Goal: Task Accomplishment & Management: Manage account settings

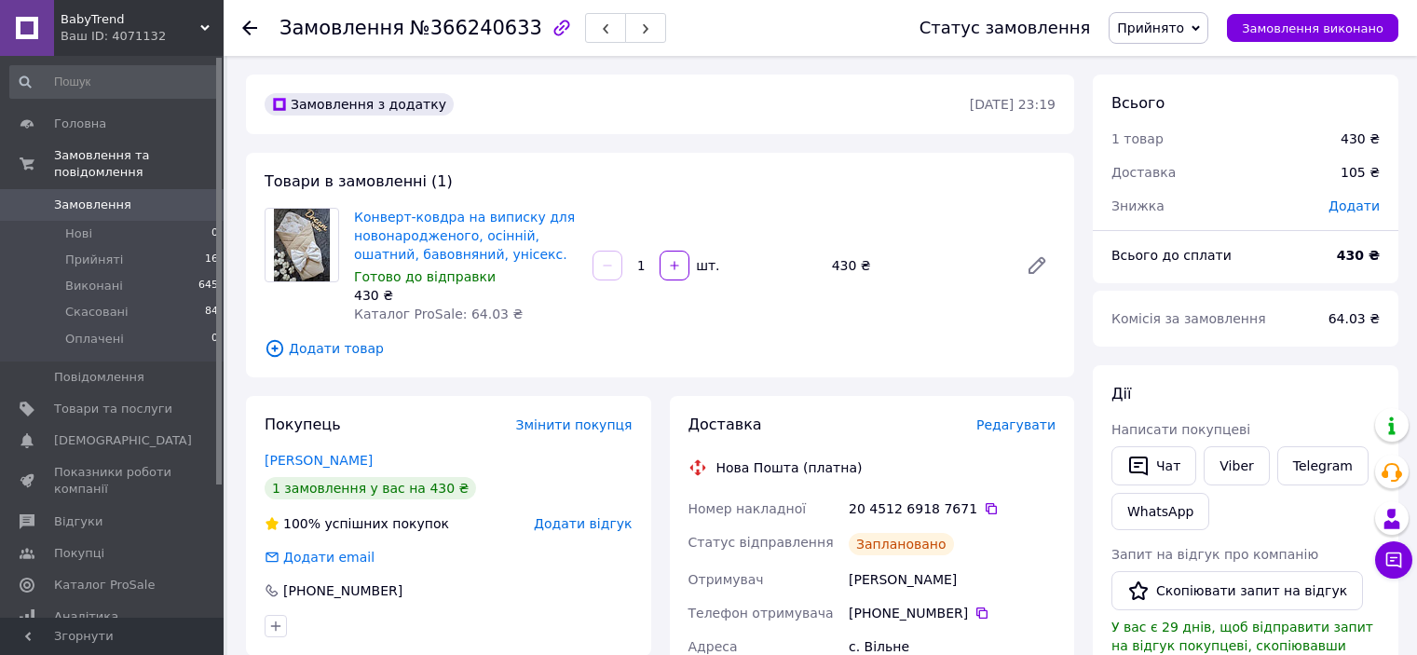
scroll to position [373, 0]
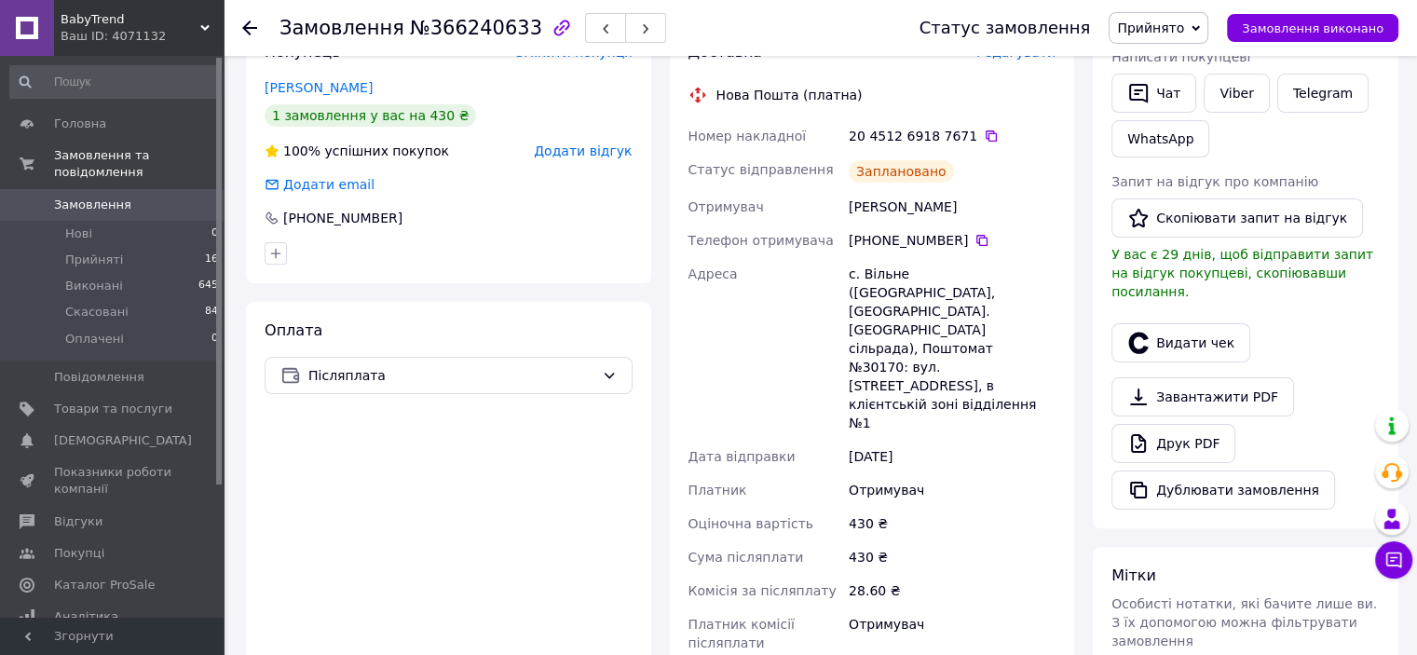
click at [246, 28] on use at bounding box center [249, 27] width 15 height 15
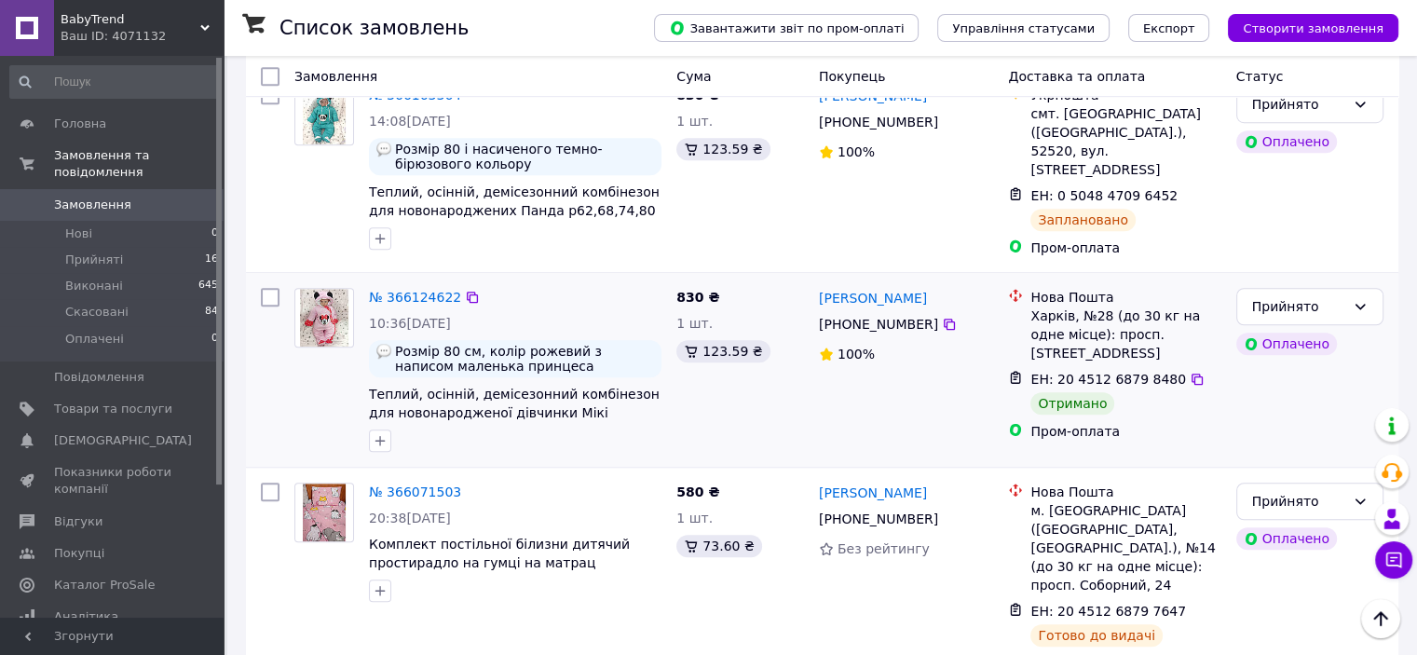
scroll to position [1398, 0]
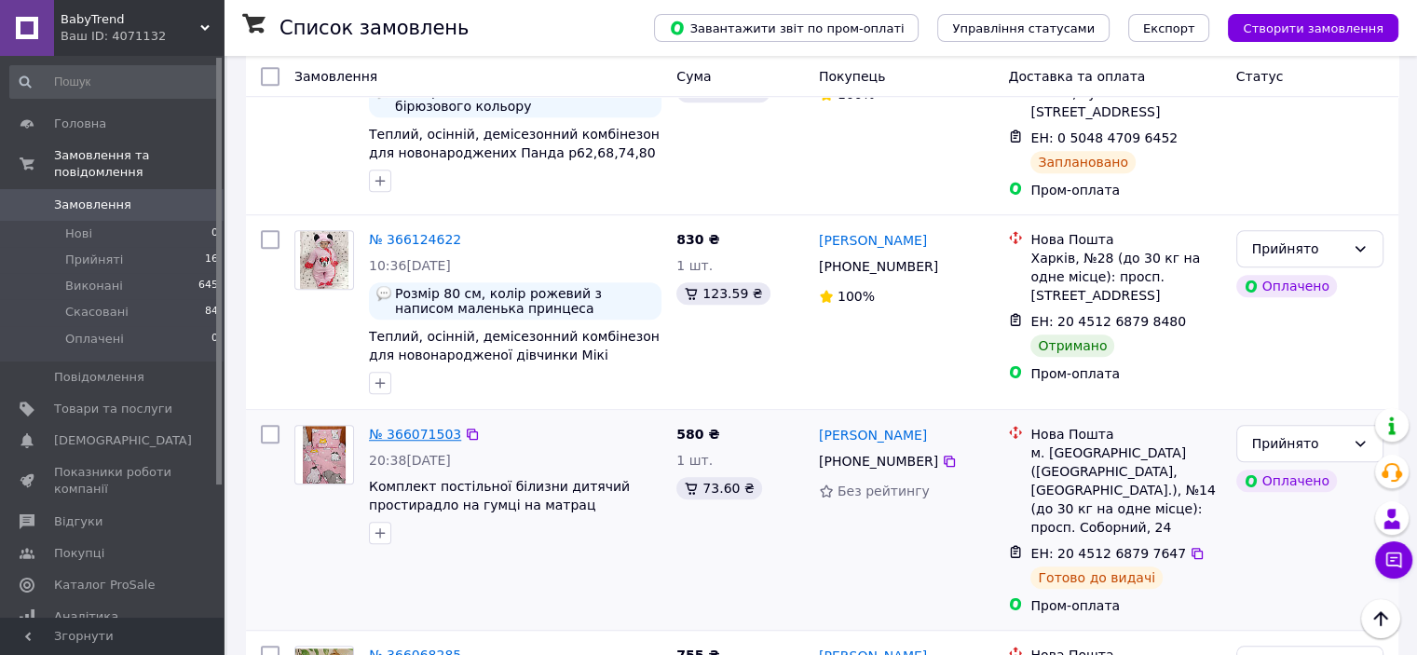
click at [400, 427] on link "№ 366071503" at bounding box center [415, 434] width 92 height 15
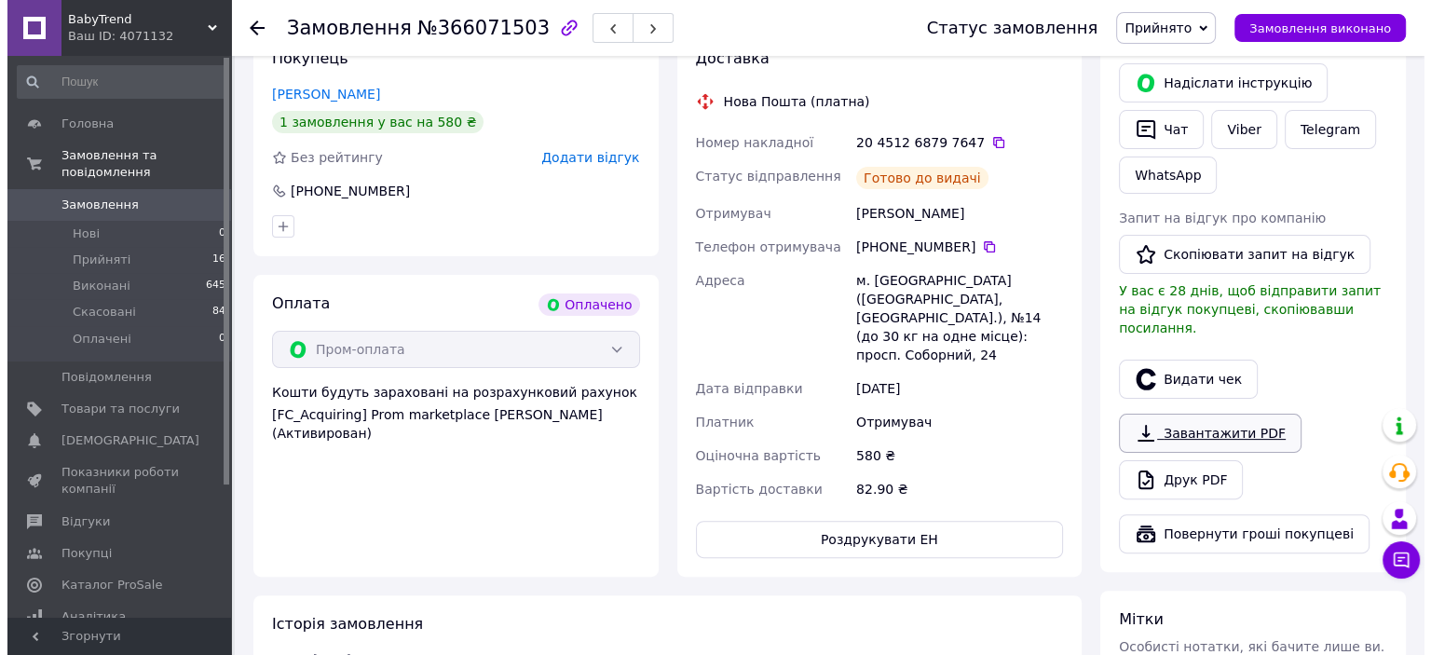
scroll to position [399, 0]
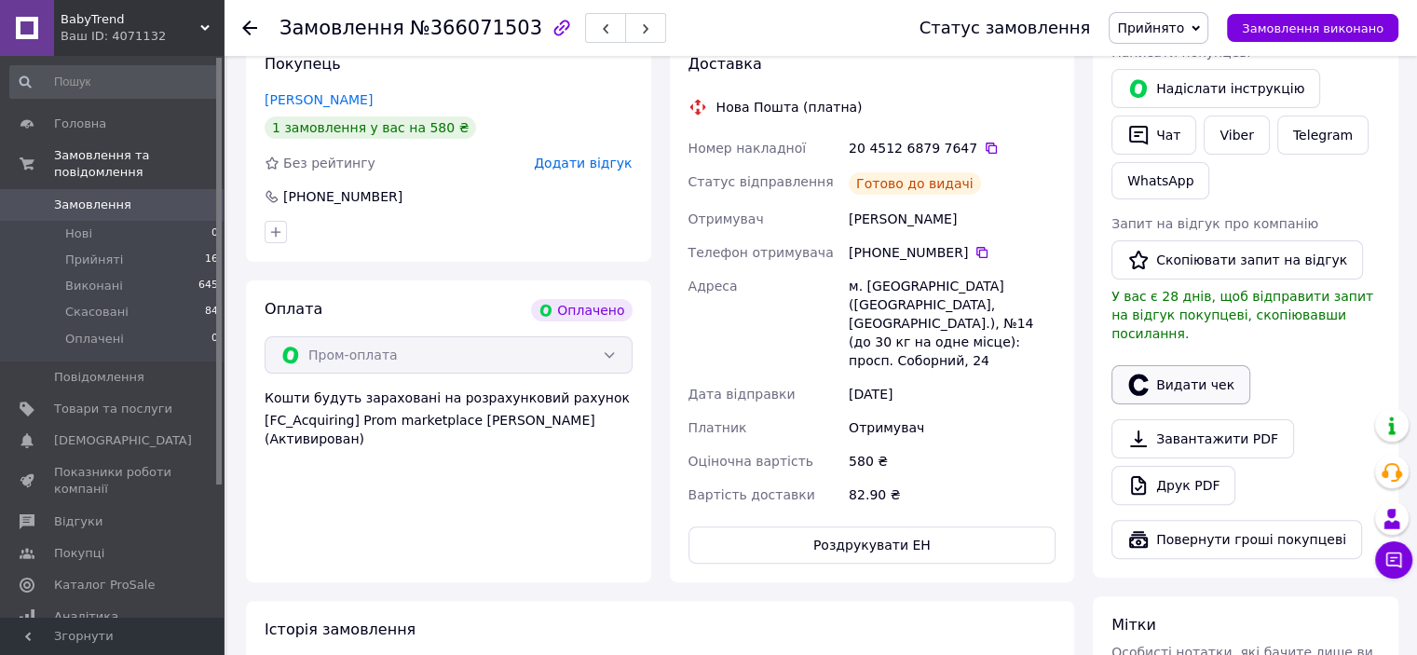
click at [1187, 365] on button "Видати чек" at bounding box center [1180, 384] width 139 height 39
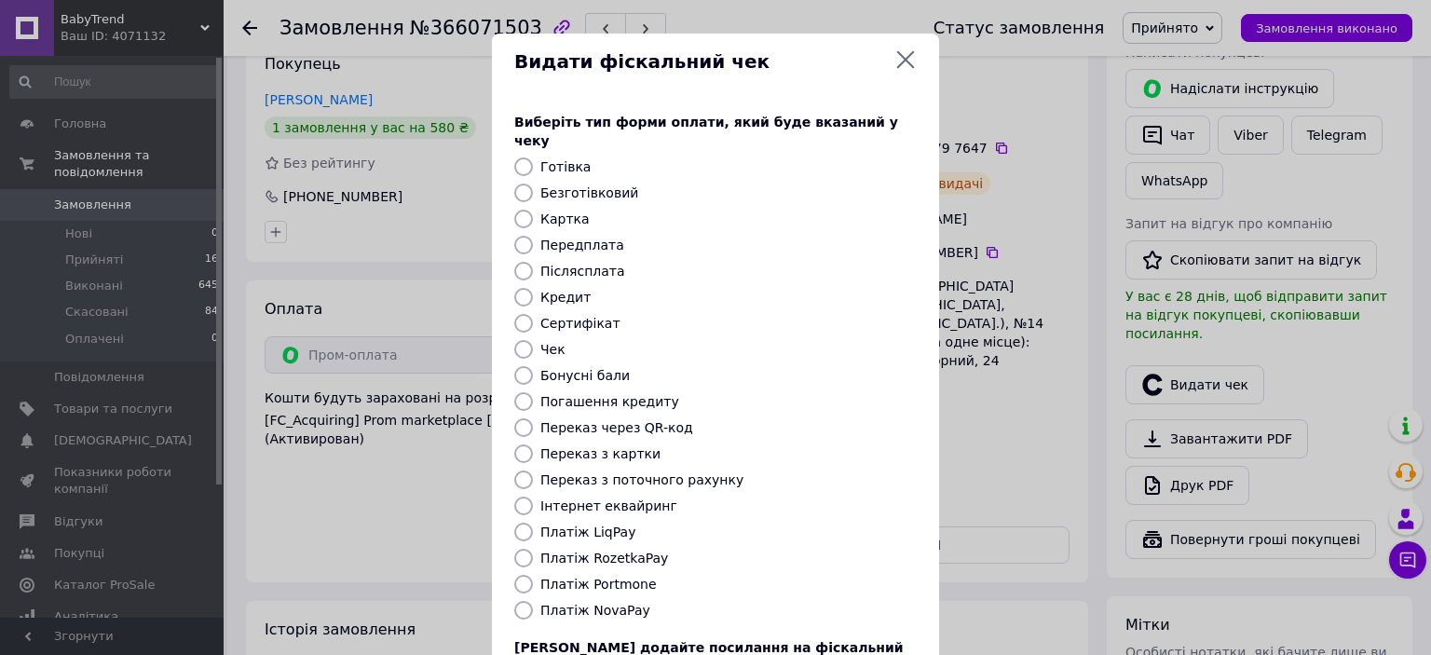
click at [522, 549] on input "Платіж RozetkaPay" at bounding box center [523, 558] width 19 height 19
radio input "true"
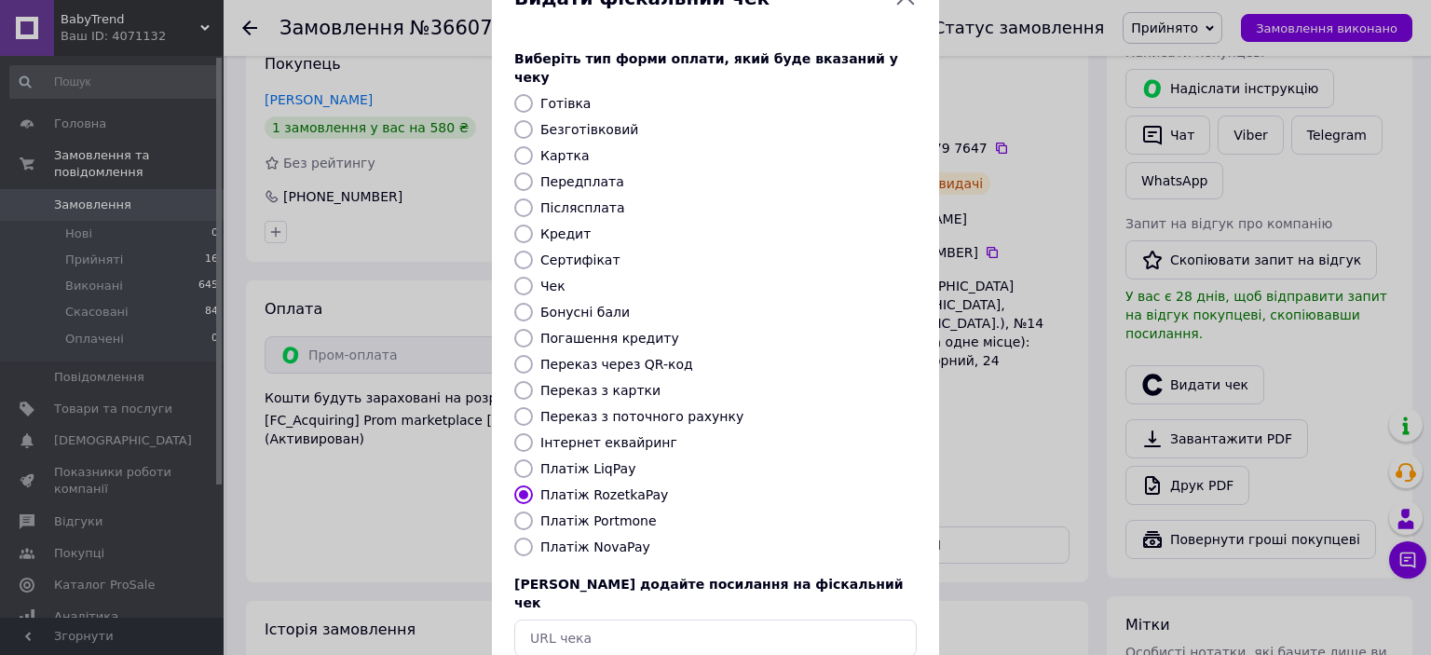
scroll to position [144, 0]
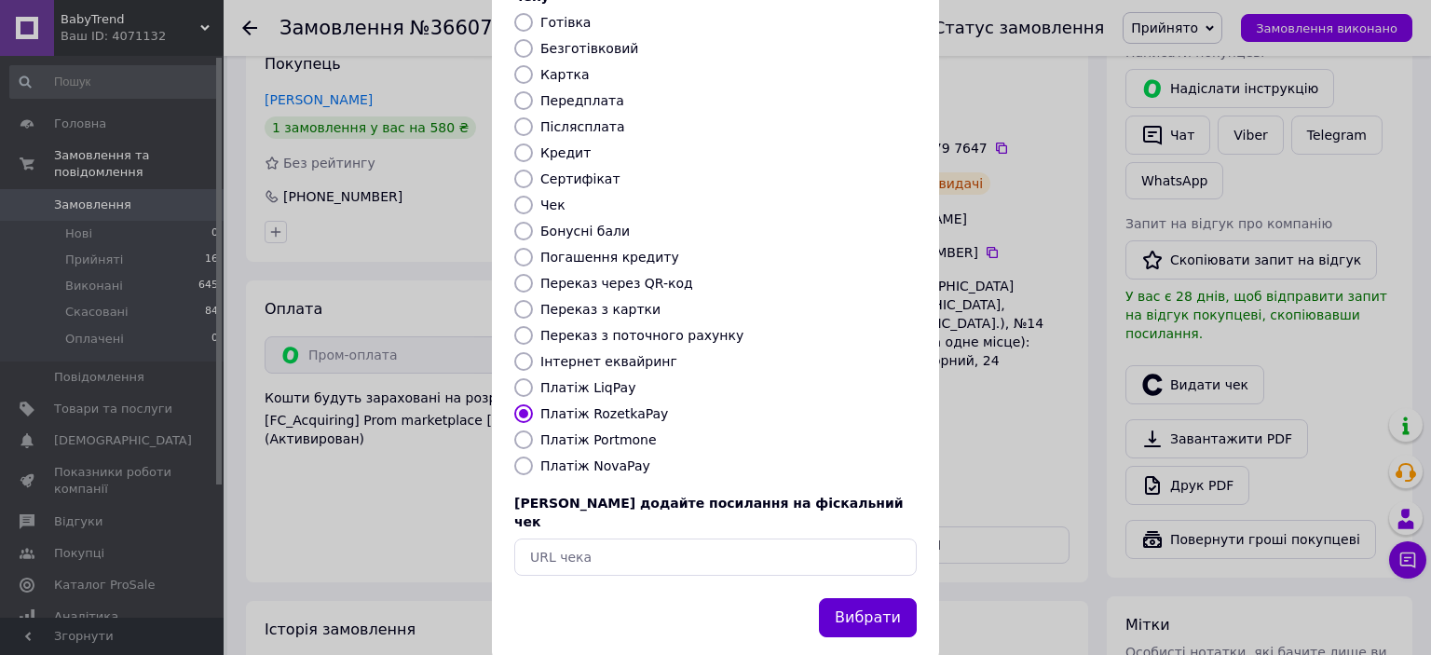
click at [876, 598] on button "Вибрати" at bounding box center [868, 618] width 98 height 40
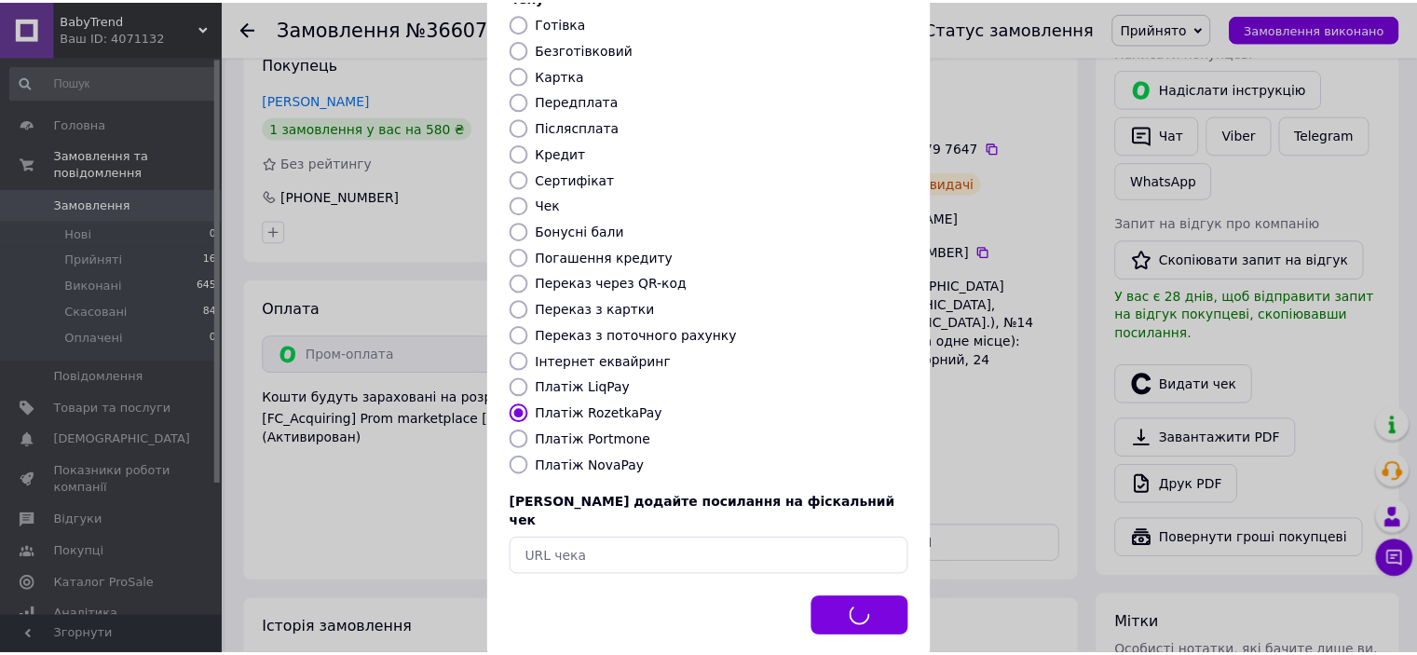
scroll to position [417, 0]
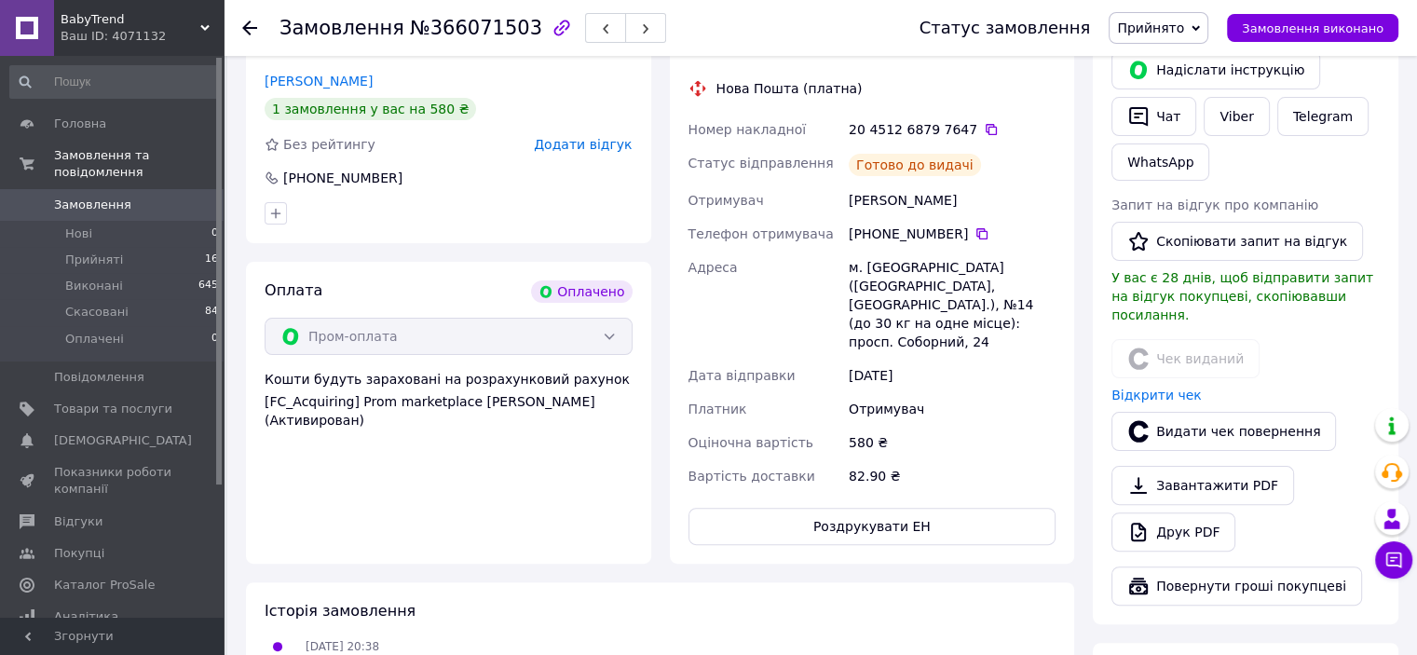
click at [250, 30] on icon at bounding box center [249, 27] width 15 height 15
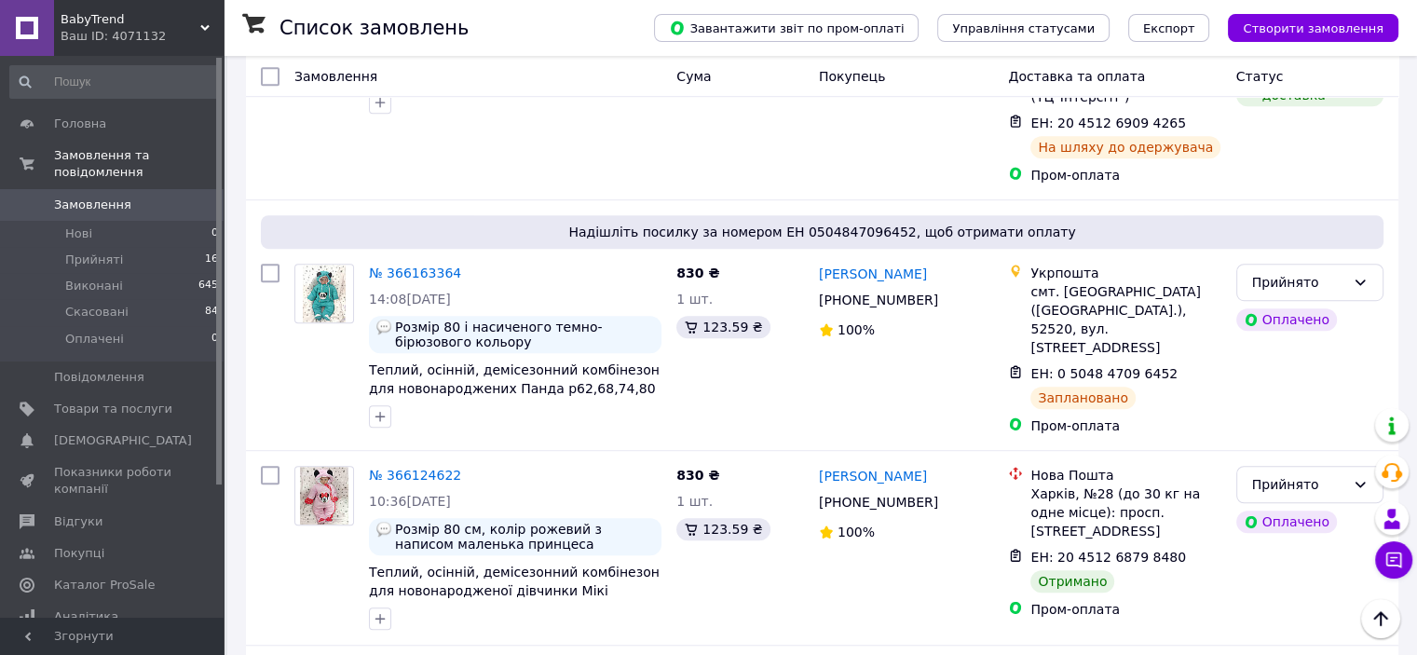
scroll to position [1211, 0]
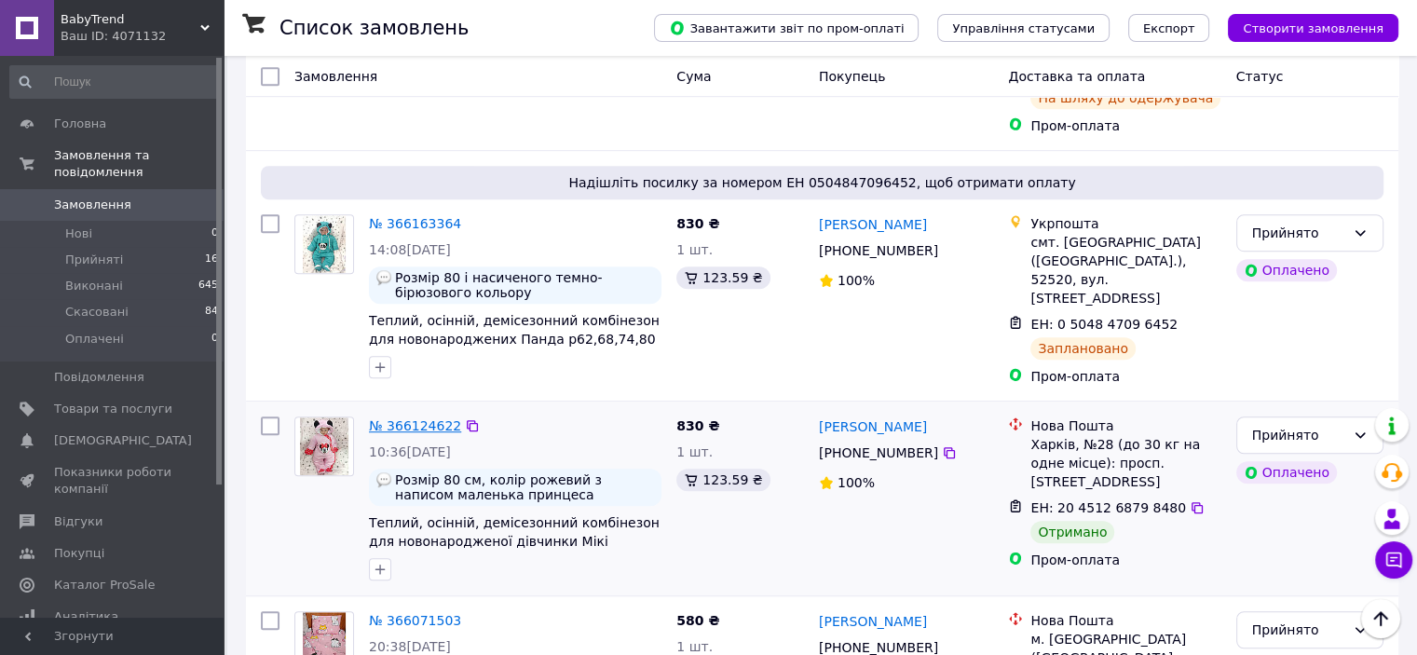
click at [391, 418] on link "№ 366124622" at bounding box center [415, 425] width 92 height 15
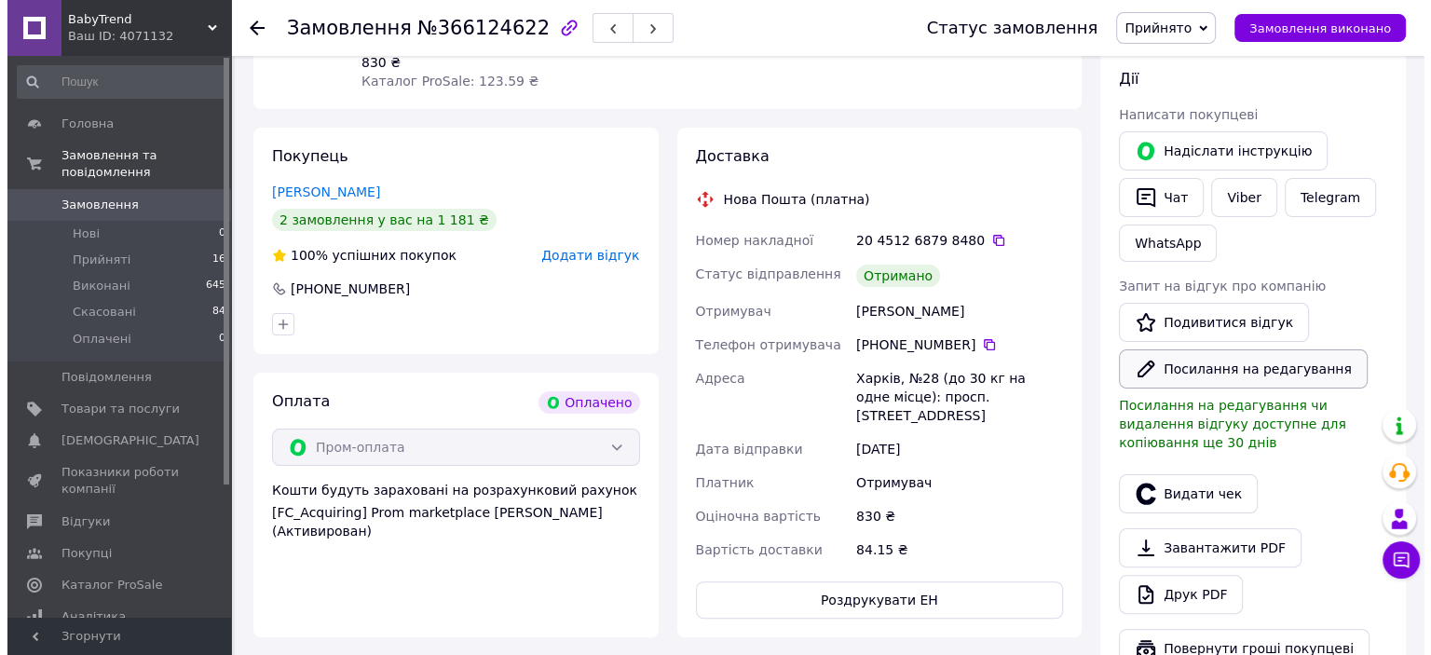
scroll to position [323, 0]
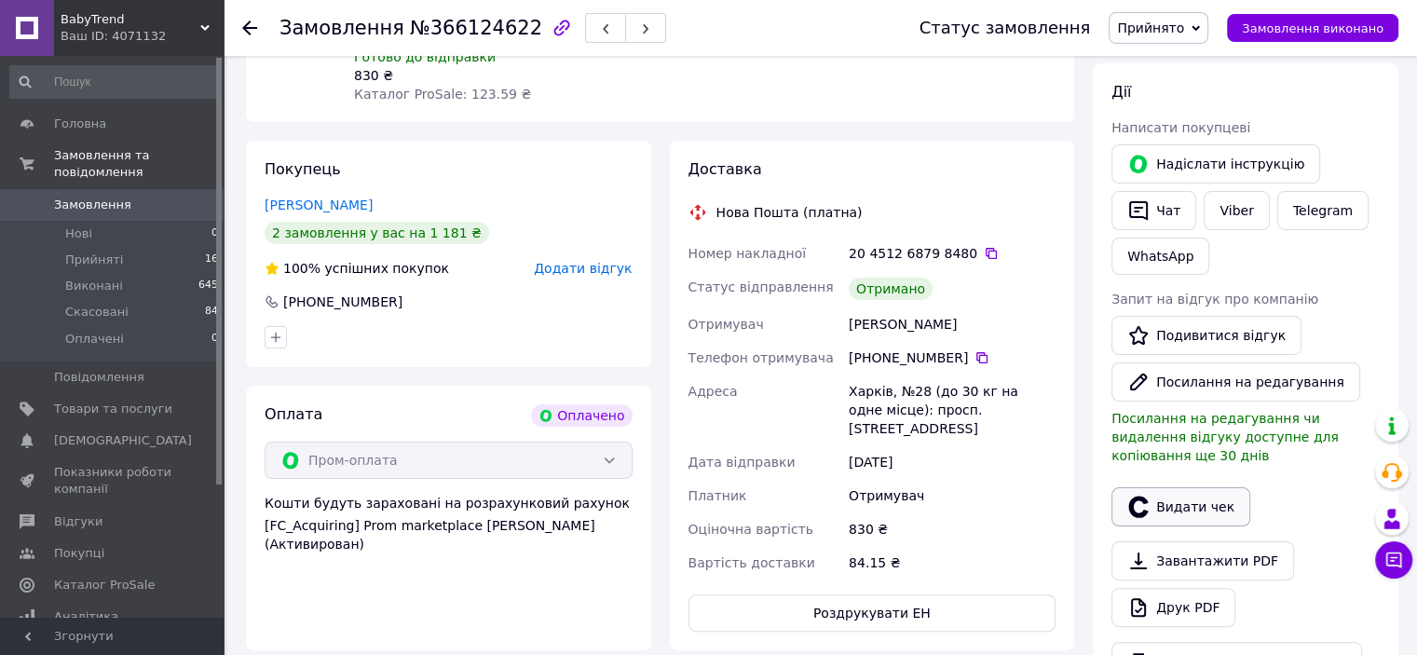
click at [1189, 487] on button "Видати чек" at bounding box center [1180, 506] width 139 height 39
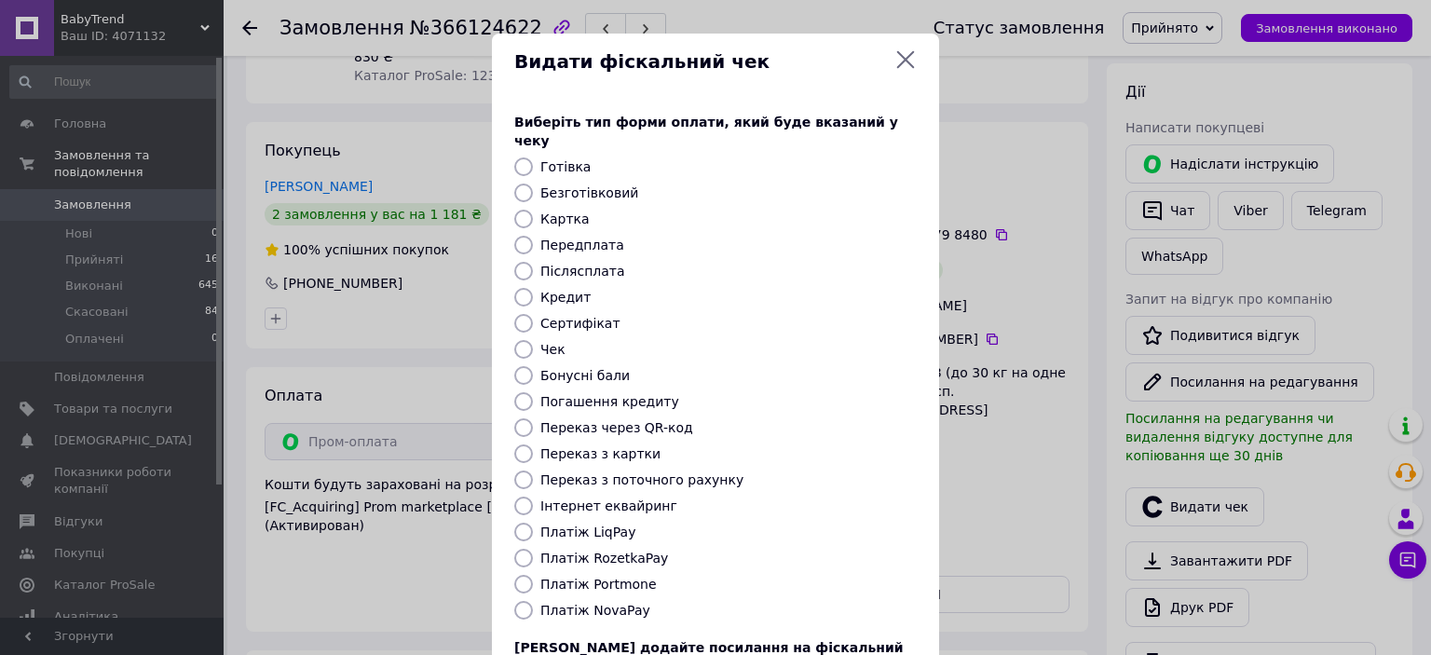
click at [517, 549] on input "Платіж RozetkaPay" at bounding box center [523, 558] width 19 height 19
radio input "true"
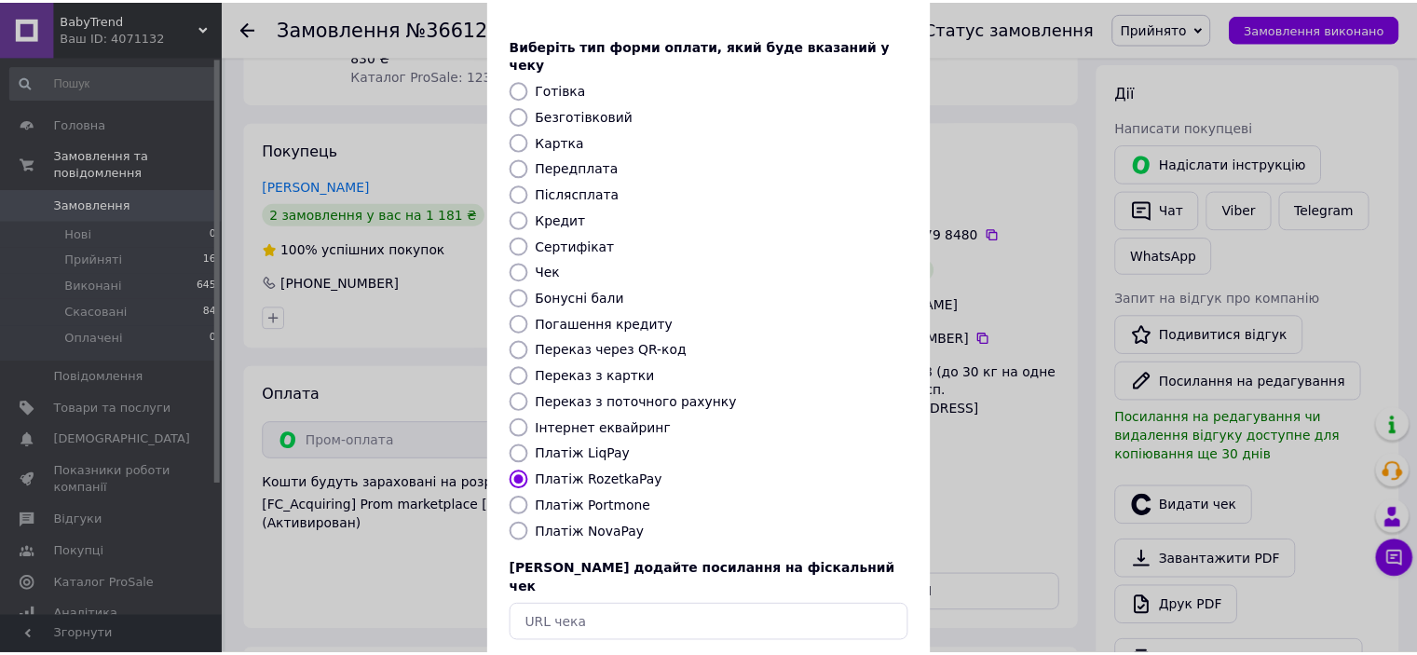
scroll to position [144, 0]
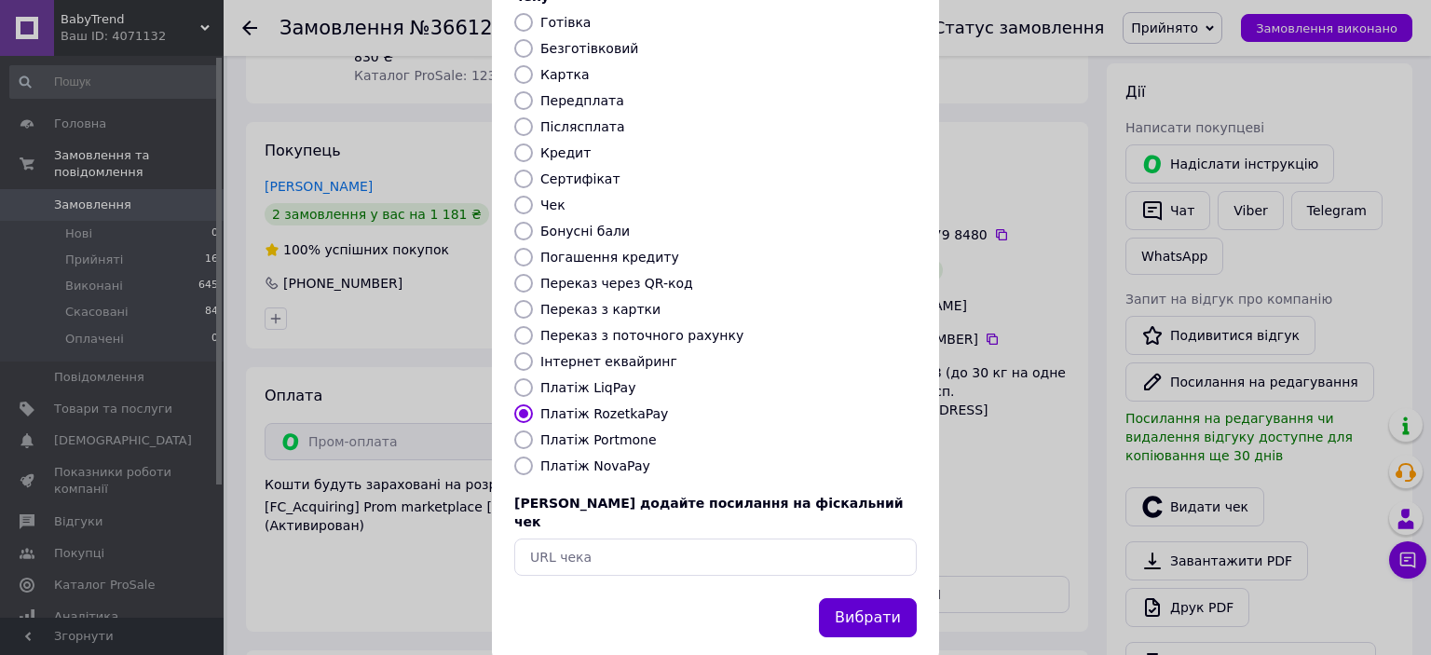
click at [857, 598] on button "Вибрати" at bounding box center [868, 618] width 98 height 40
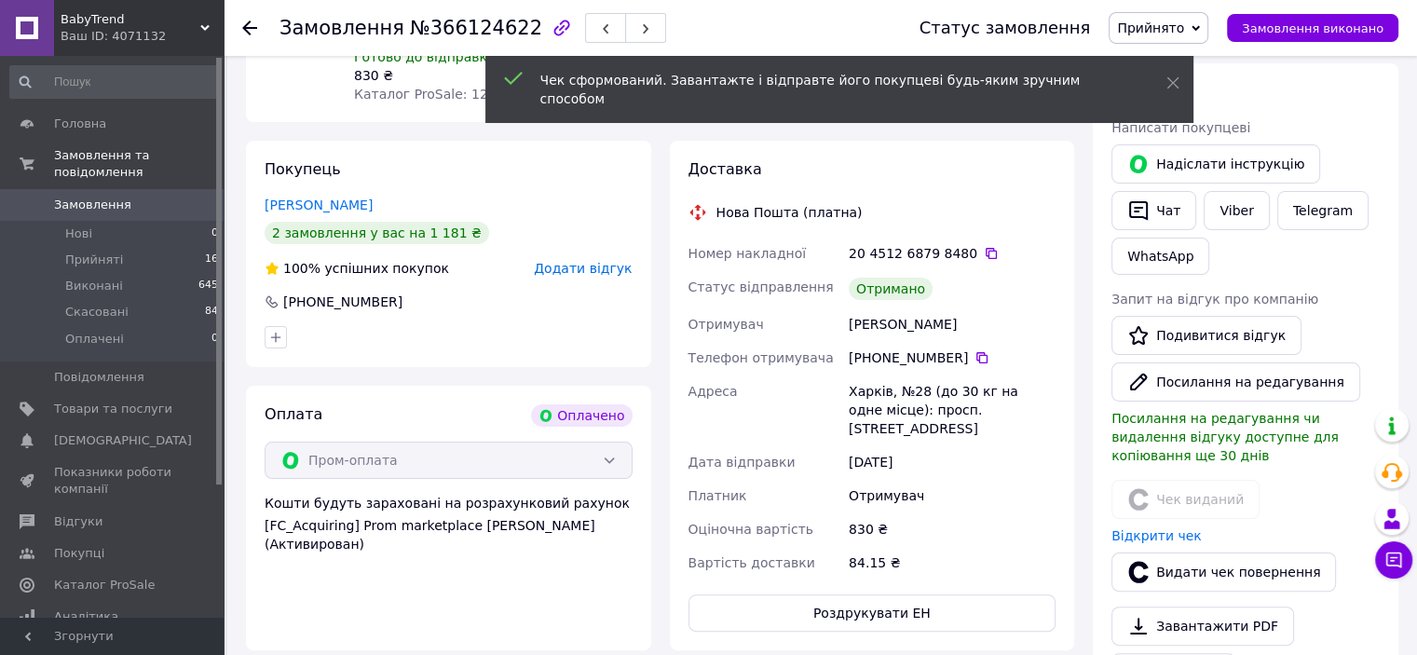
click at [248, 23] on use at bounding box center [249, 27] width 15 height 15
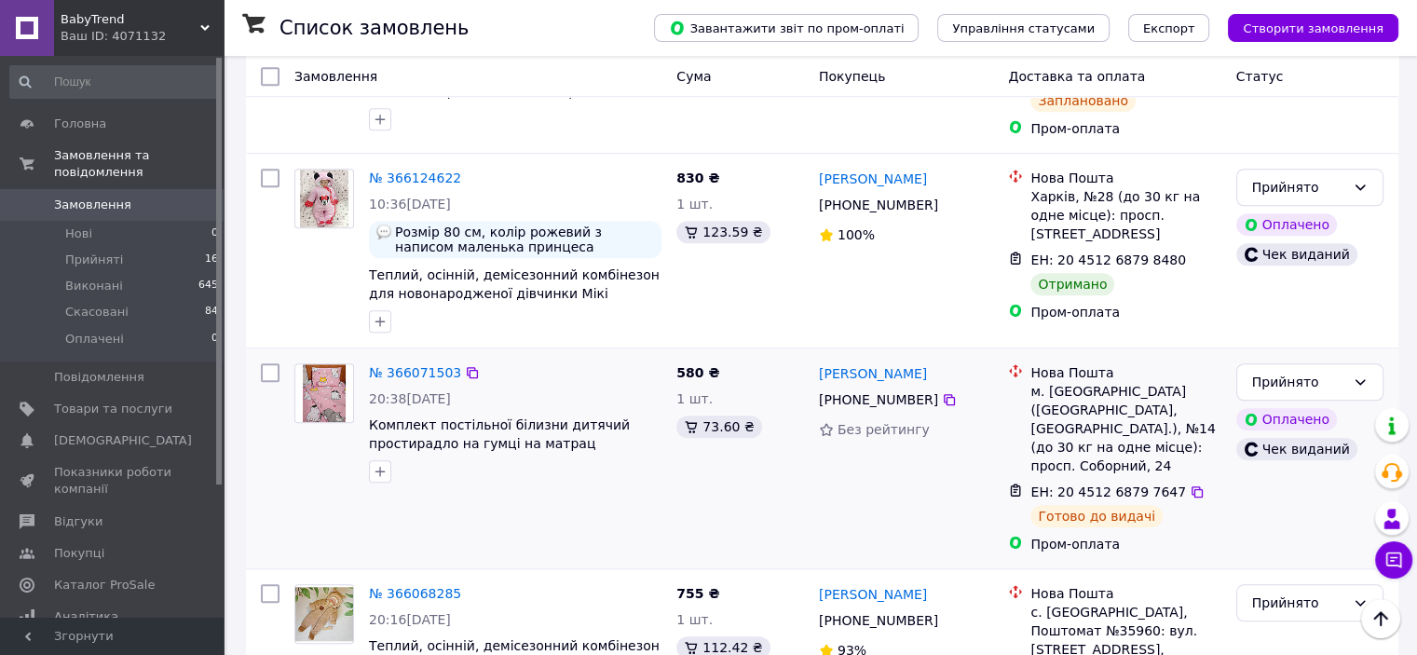
scroll to position [1491, 0]
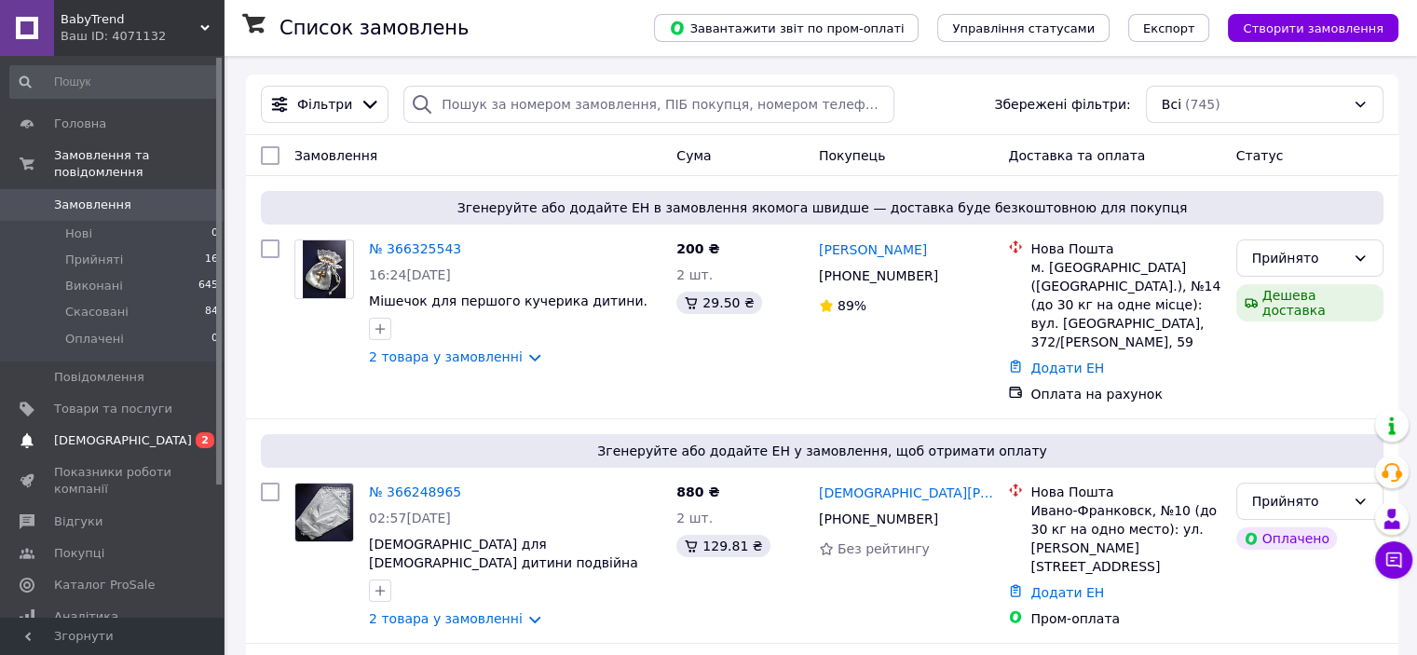
click at [94, 432] on span "[DEMOGRAPHIC_DATA]" at bounding box center [123, 440] width 138 height 17
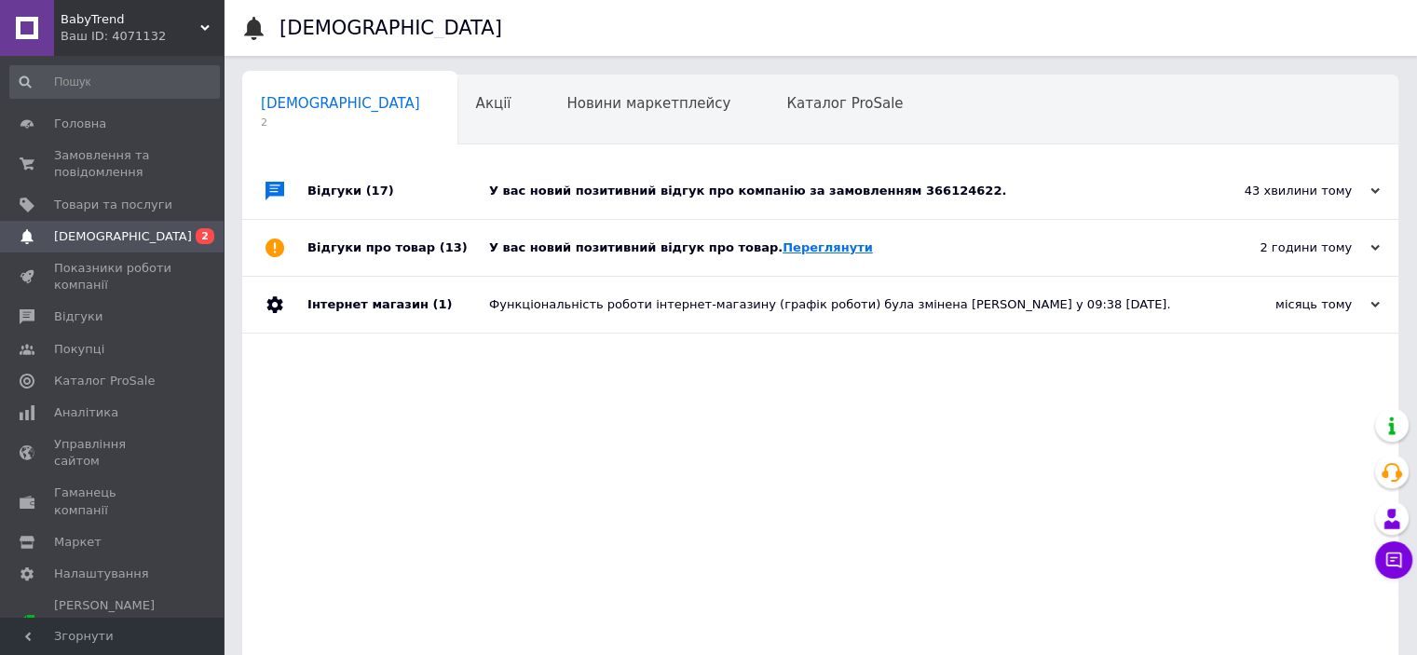
click at [783, 250] on link "Переглянути" at bounding box center [828, 247] width 90 height 14
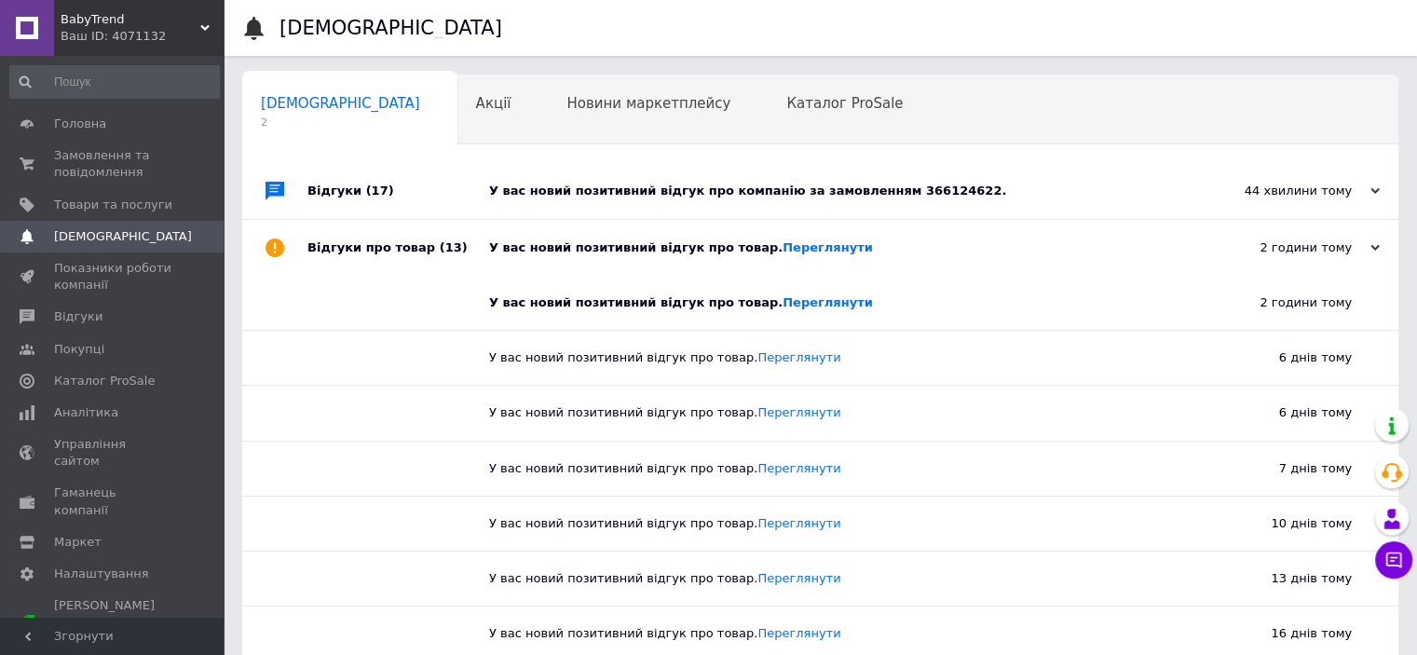
click at [742, 187] on div "У вас новий позитивний відгук про компанію за замовленням 366124622." at bounding box center [841, 191] width 704 height 17
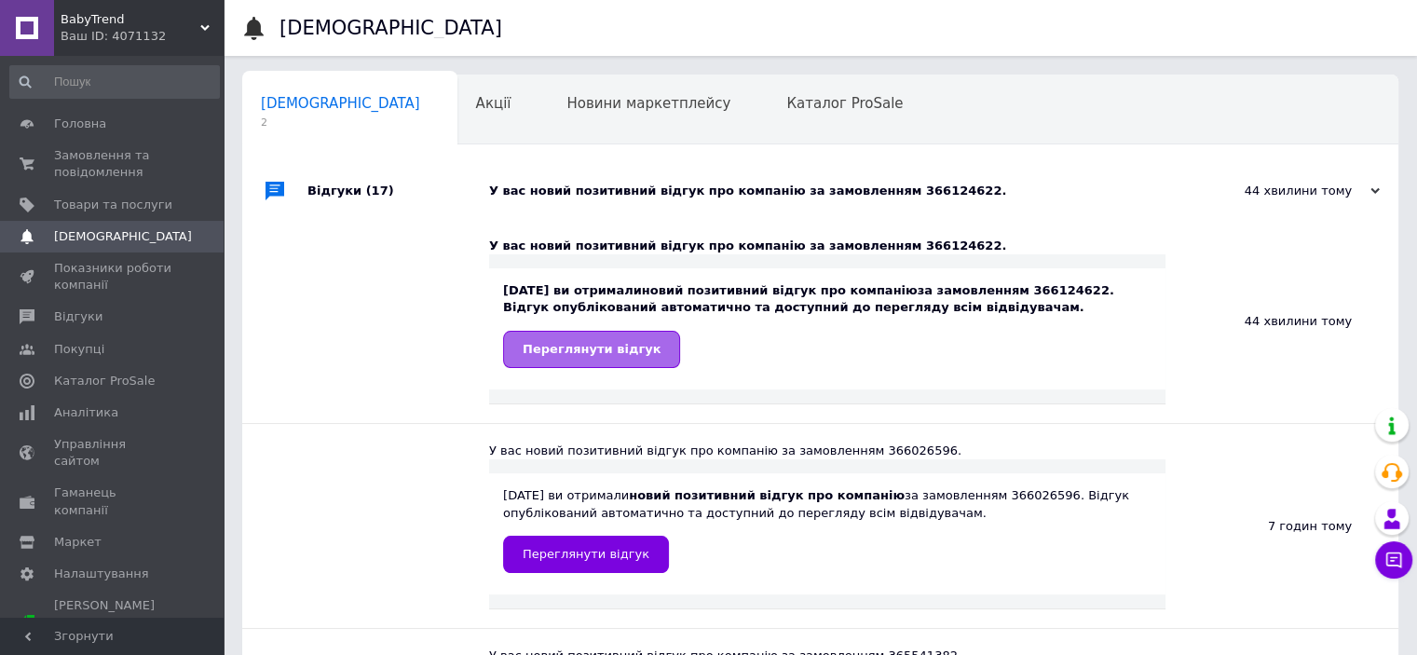
click at [633, 344] on span "Переглянути відгук" at bounding box center [592, 349] width 138 height 14
click at [574, 355] on span "Переглянути відгук" at bounding box center [592, 349] width 138 height 14
click at [105, 161] on span "Замовлення та повідомлення" at bounding box center [113, 164] width 118 height 34
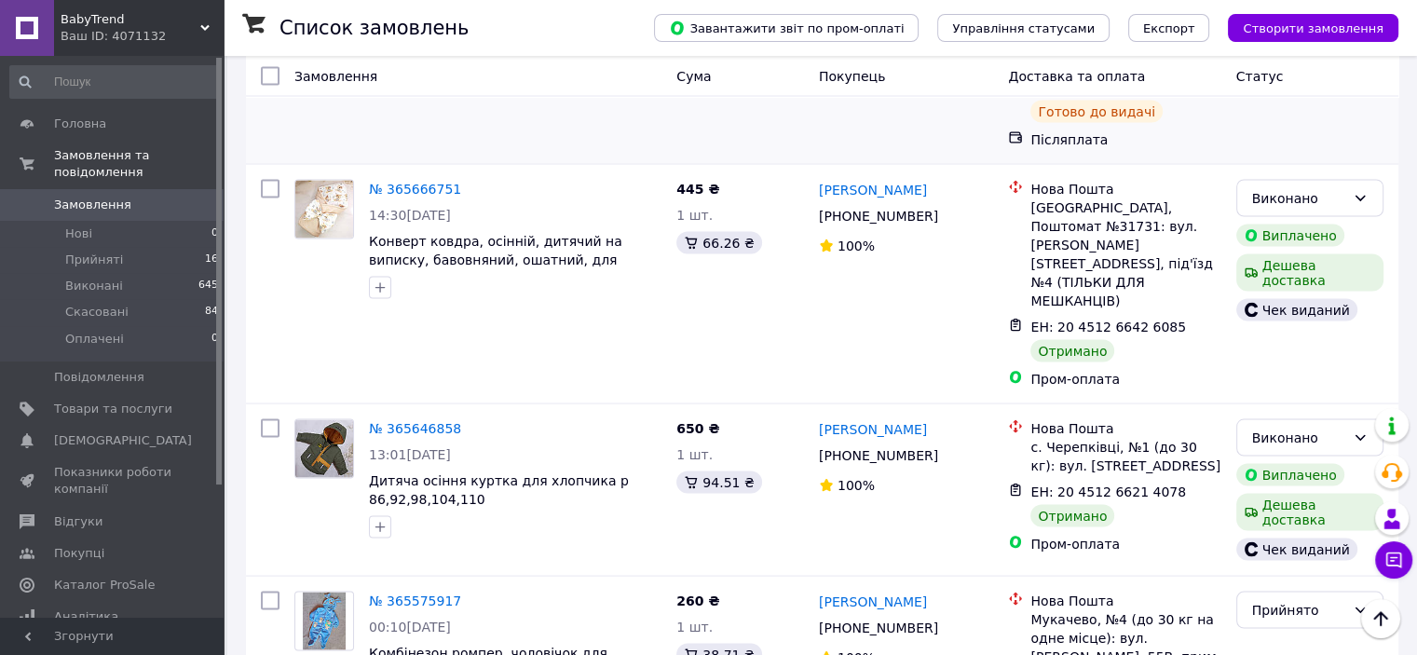
scroll to position [3600, 0]
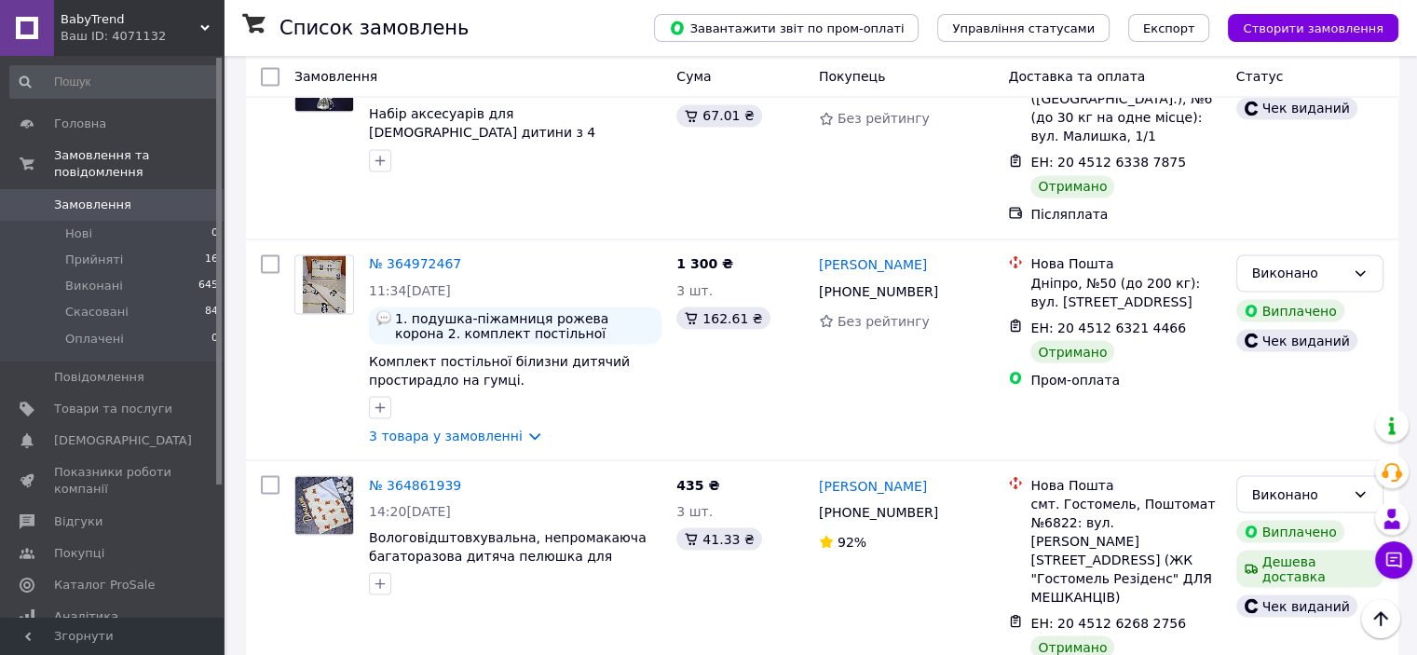
scroll to position [3445, 0]
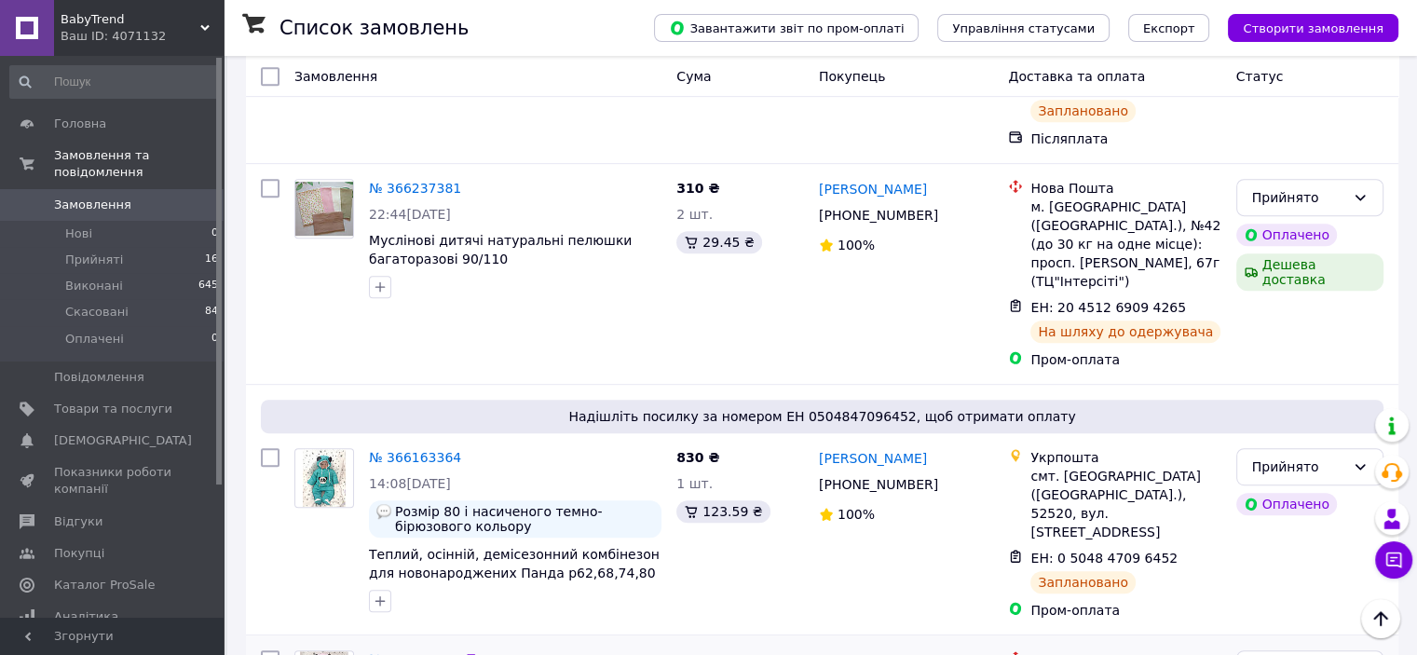
scroll to position [1025, 0]
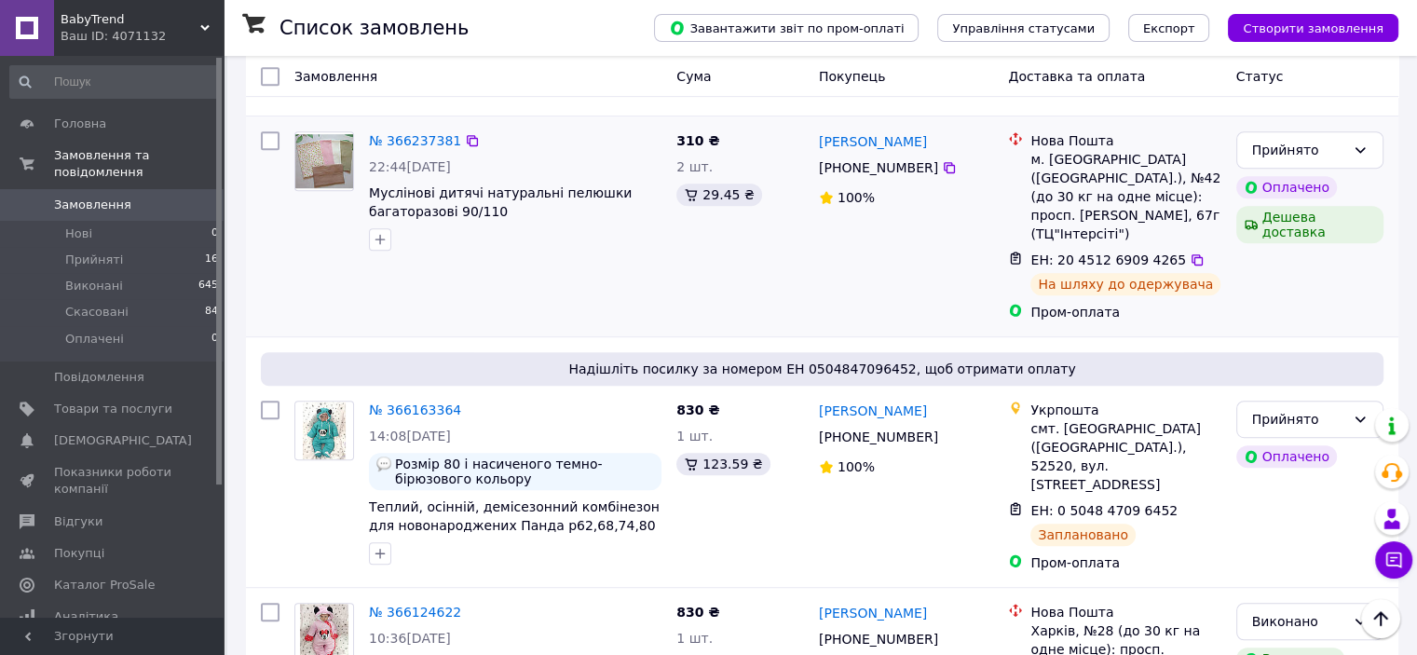
click at [574, 185] on div "№ 366237381 22:44, 11.10.2025 Муслінові дитячі натуральні пелюшки багаторазові …" at bounding box center [478, 226] width 382 height 205
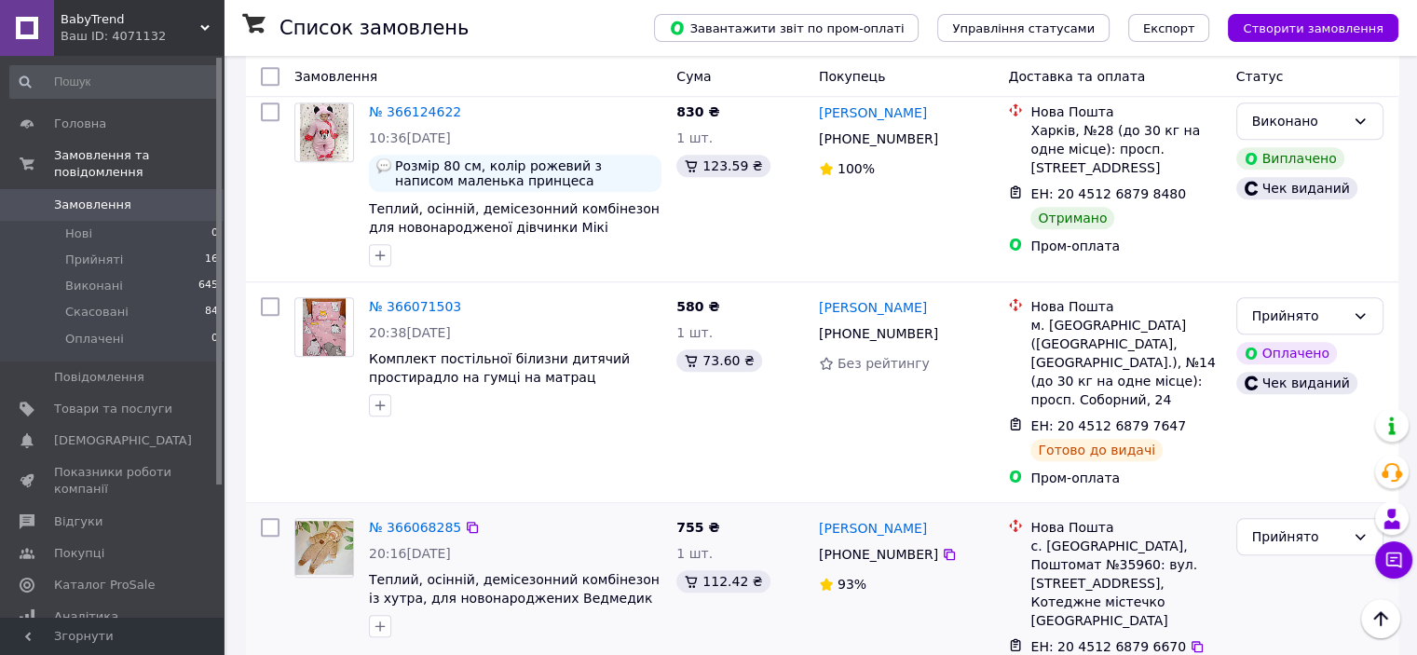
scroll to position [1491, 0]
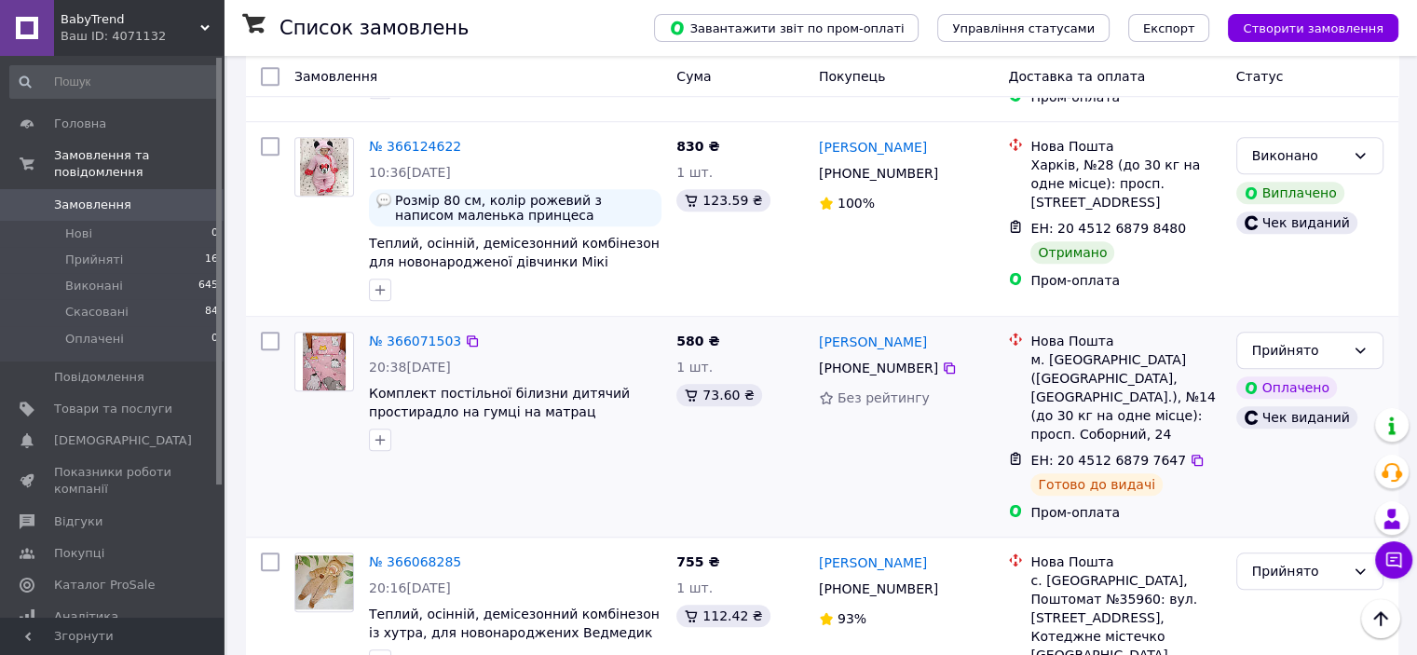
click at [507, 371] on div "№ 366071503 20:38, 10.10.2025 Комплект постільної білизни дитячий простирадло н…" at bounding box center [478, 426] width 382 height 205
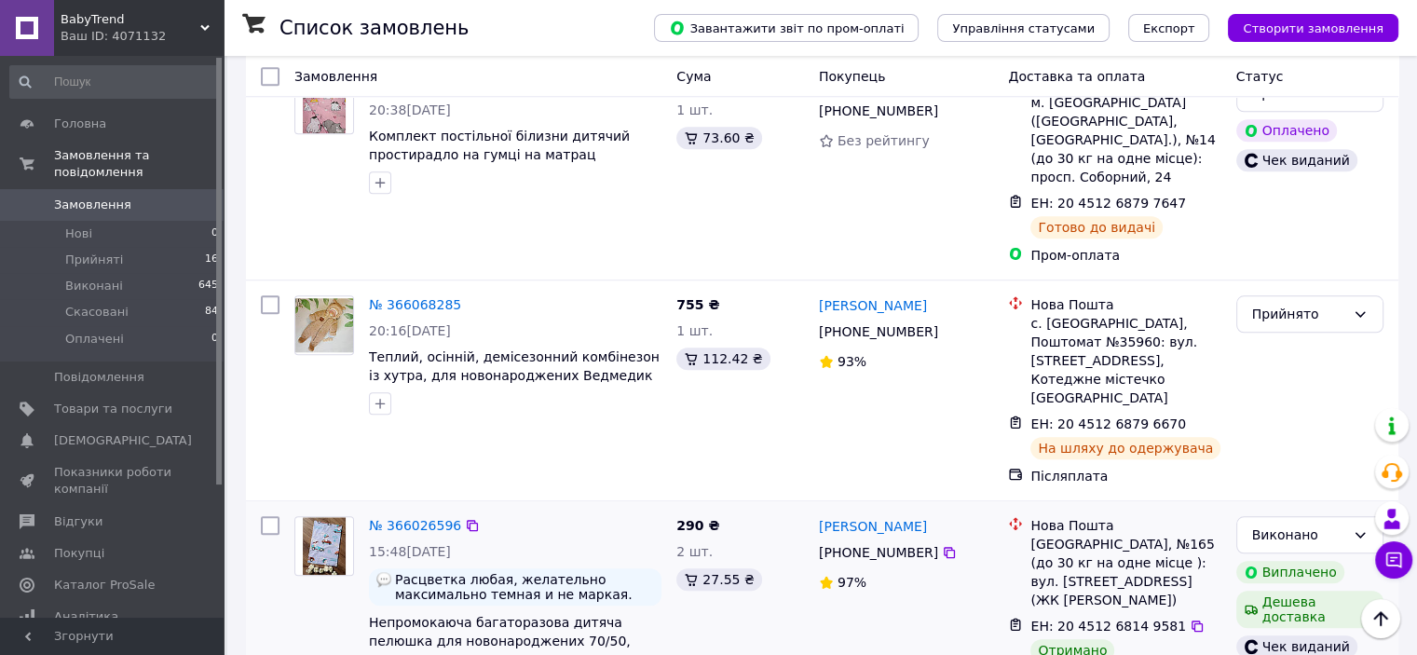
scroll to position [1770, 0]
